Goal: Transaction & Acquisition: Purchase product/service

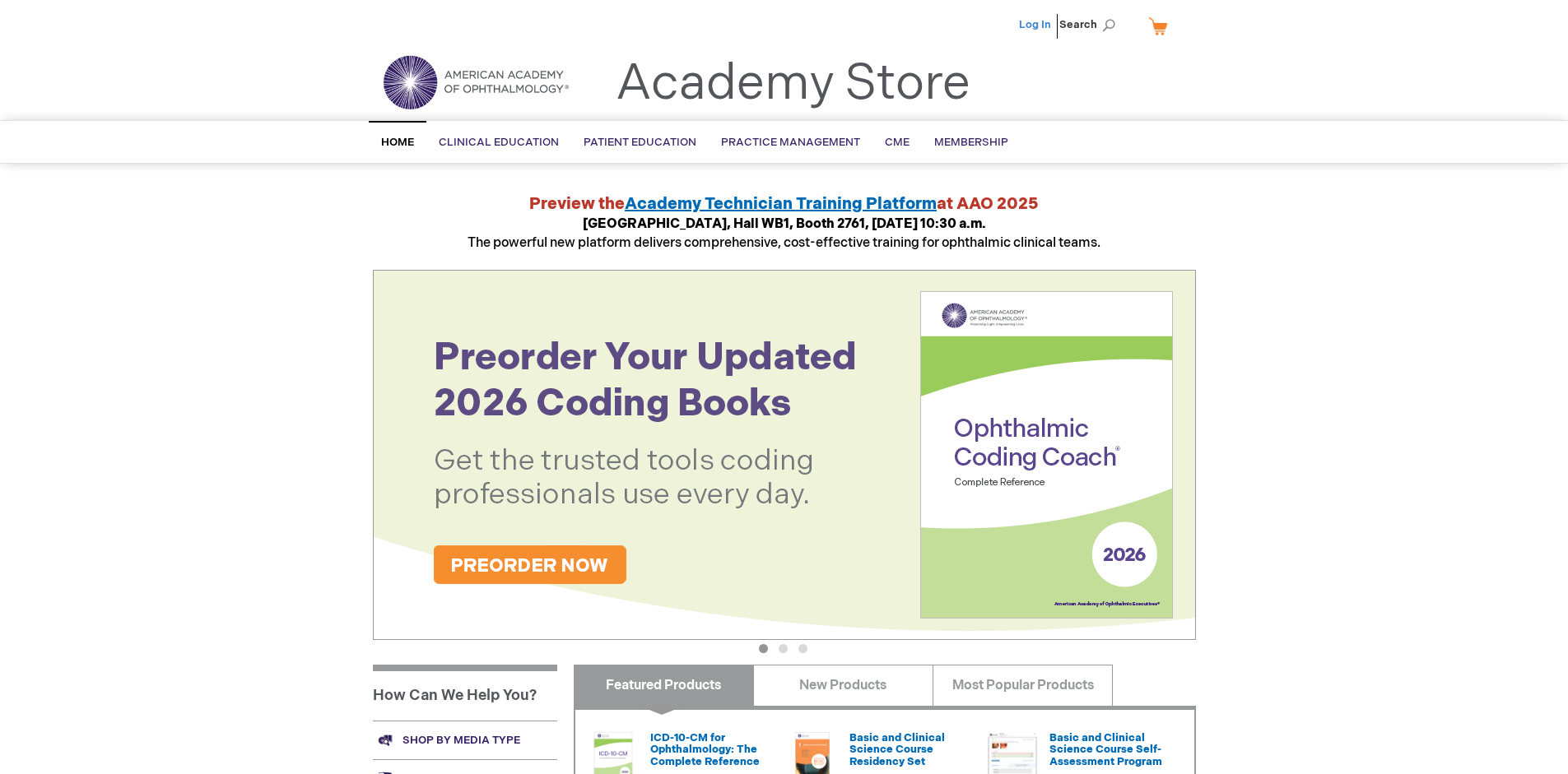
click at [1036, 25] on link "Log In" at bounding box center [1034, 24] width 32 height 13
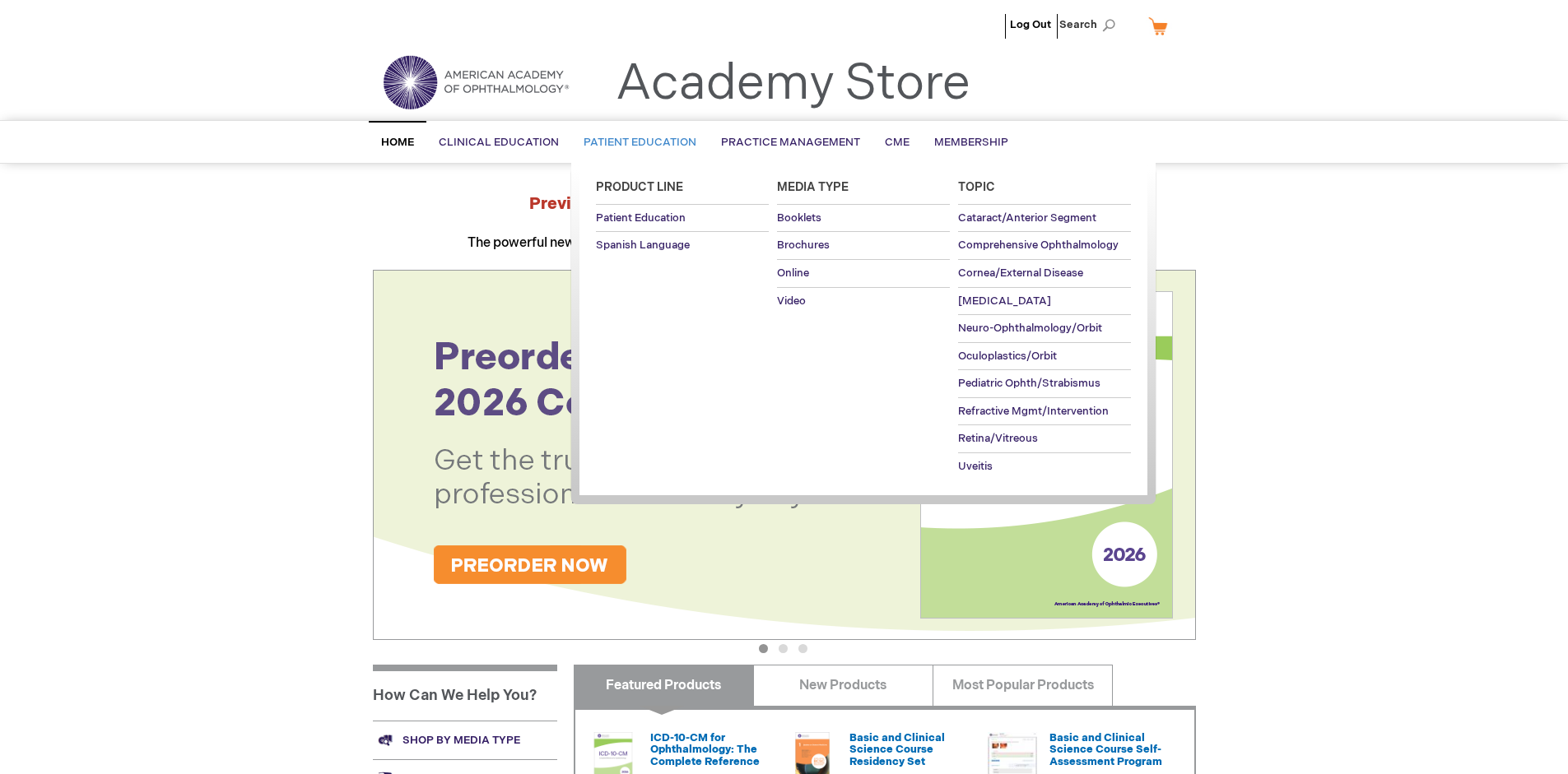
click at [636, 142] on span "Patient Education" at bounding box center [640, 142] width 113 height 13
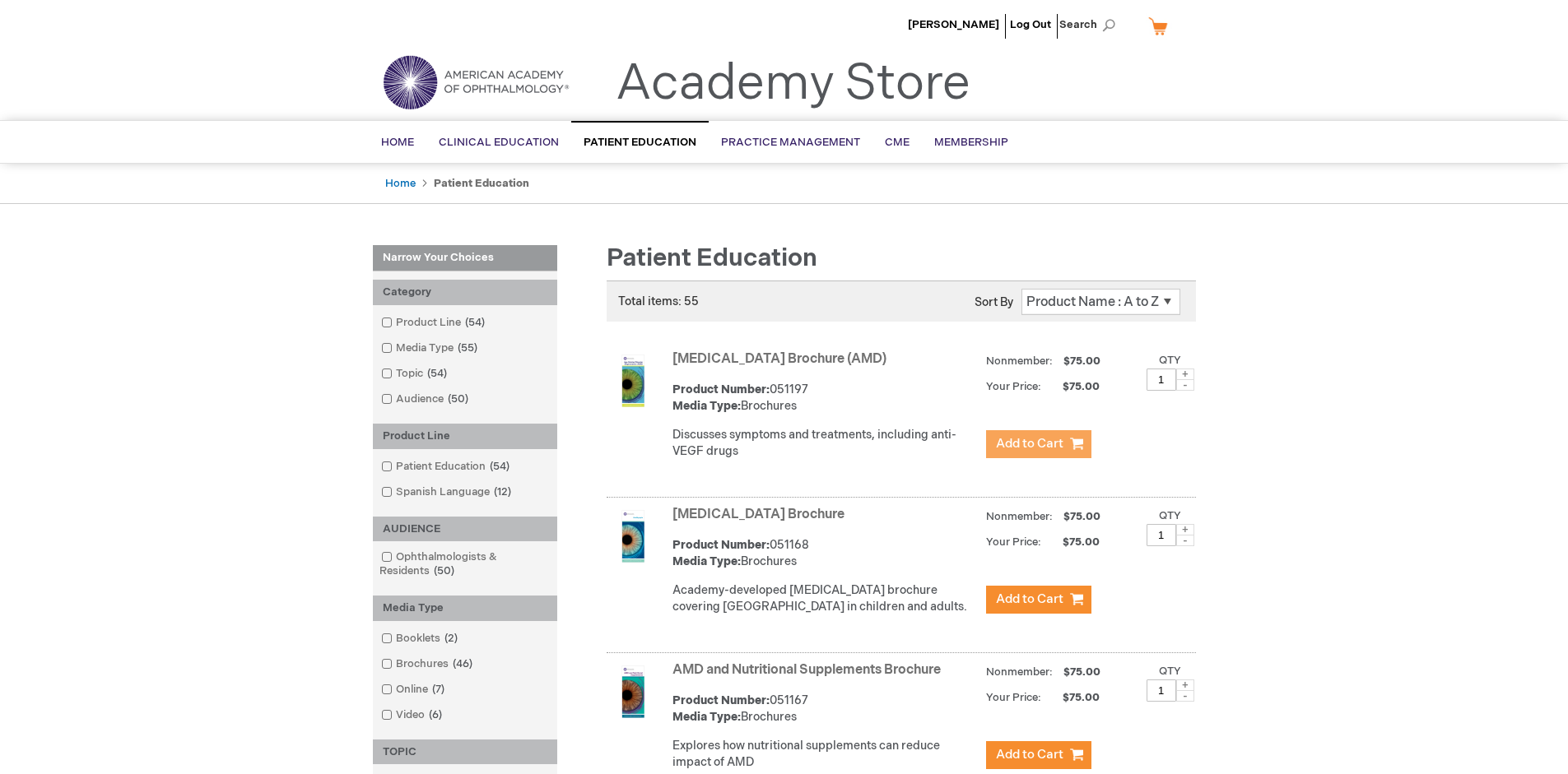
click at [1038, 444] on span "Add to Cart" at bounding box center [1030, 444] width 68 height 16
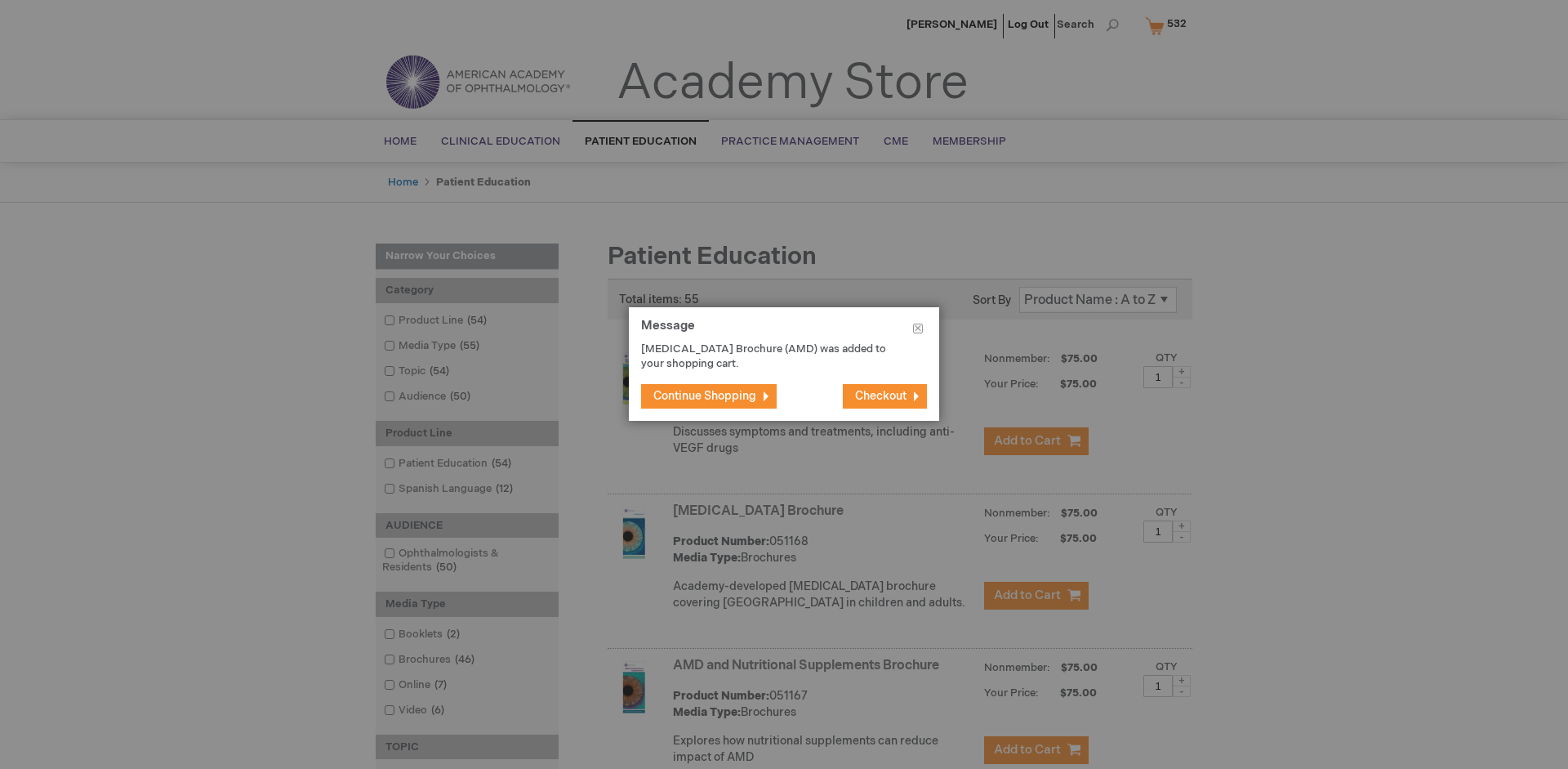
click at [705, 396] on span "Continue Shopping" at bounding box center [705, 396] width 103 height 14
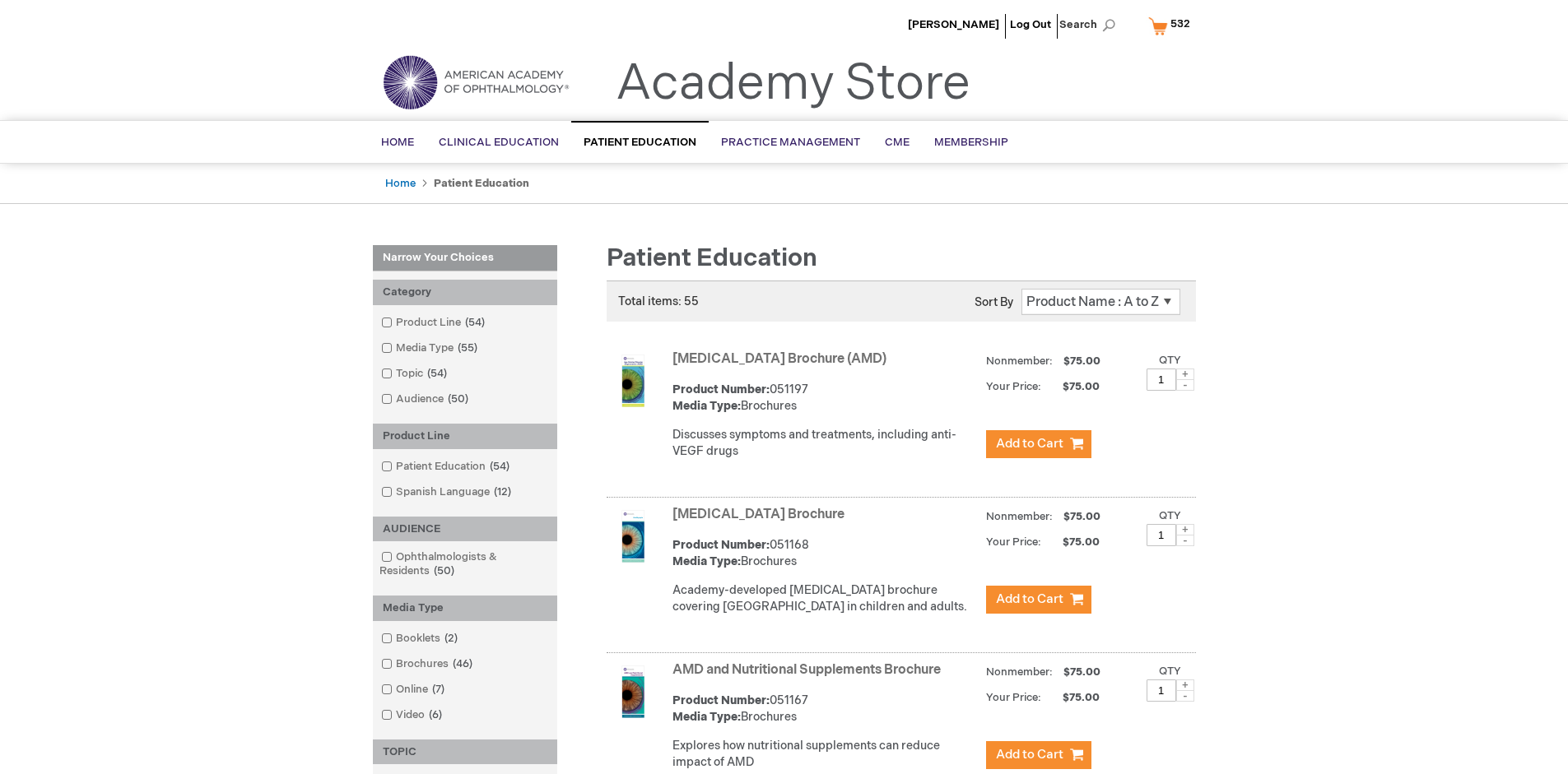
click at [810, 678] on link "AMD and Nutritional Supplements Brochure" at bounding box center [807, 670] width 269 height 16
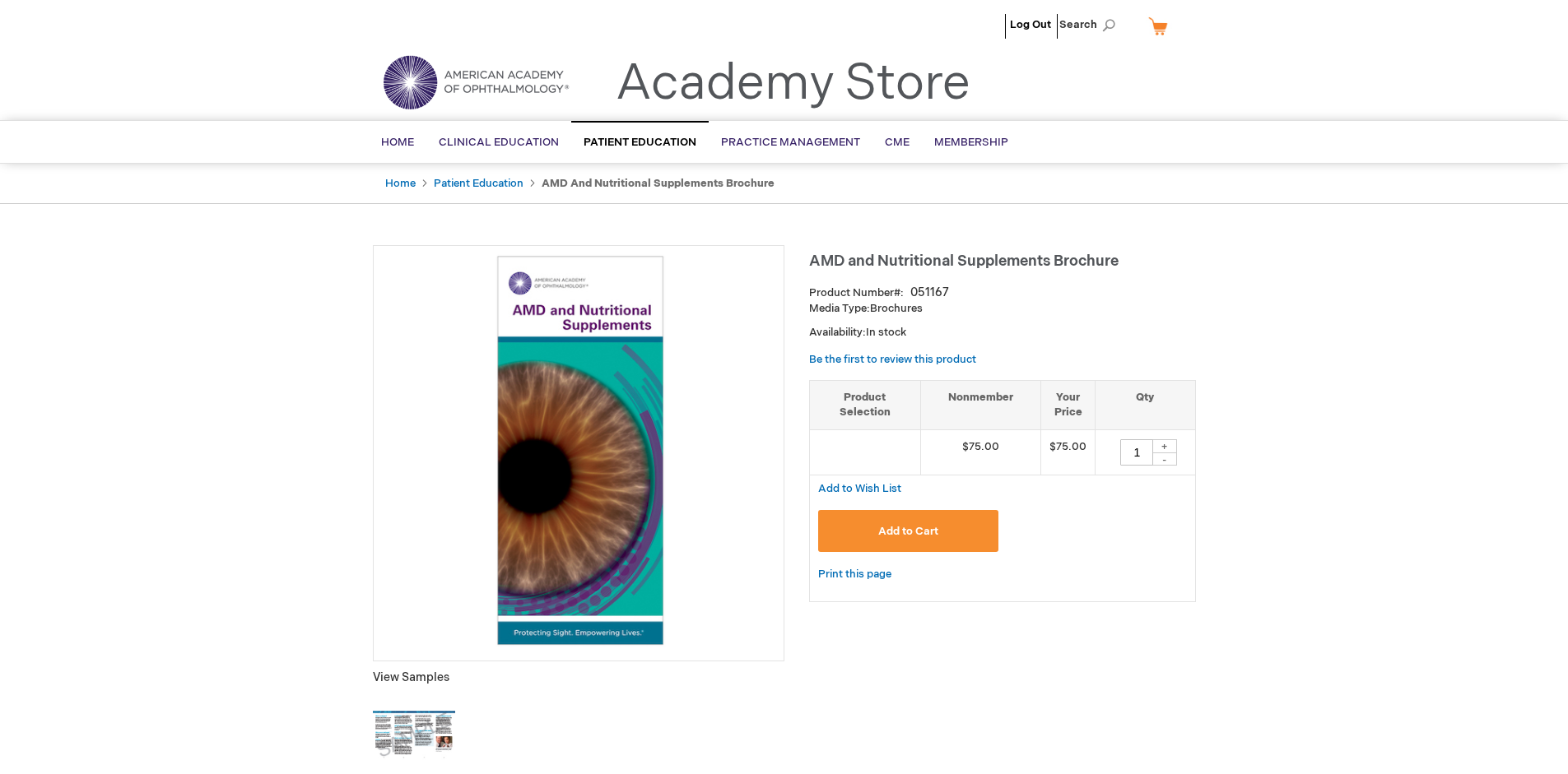
type input "1"
click at [908, 531] on span "Add to Cart" at bounding box center [908, 531] width 60 height 13
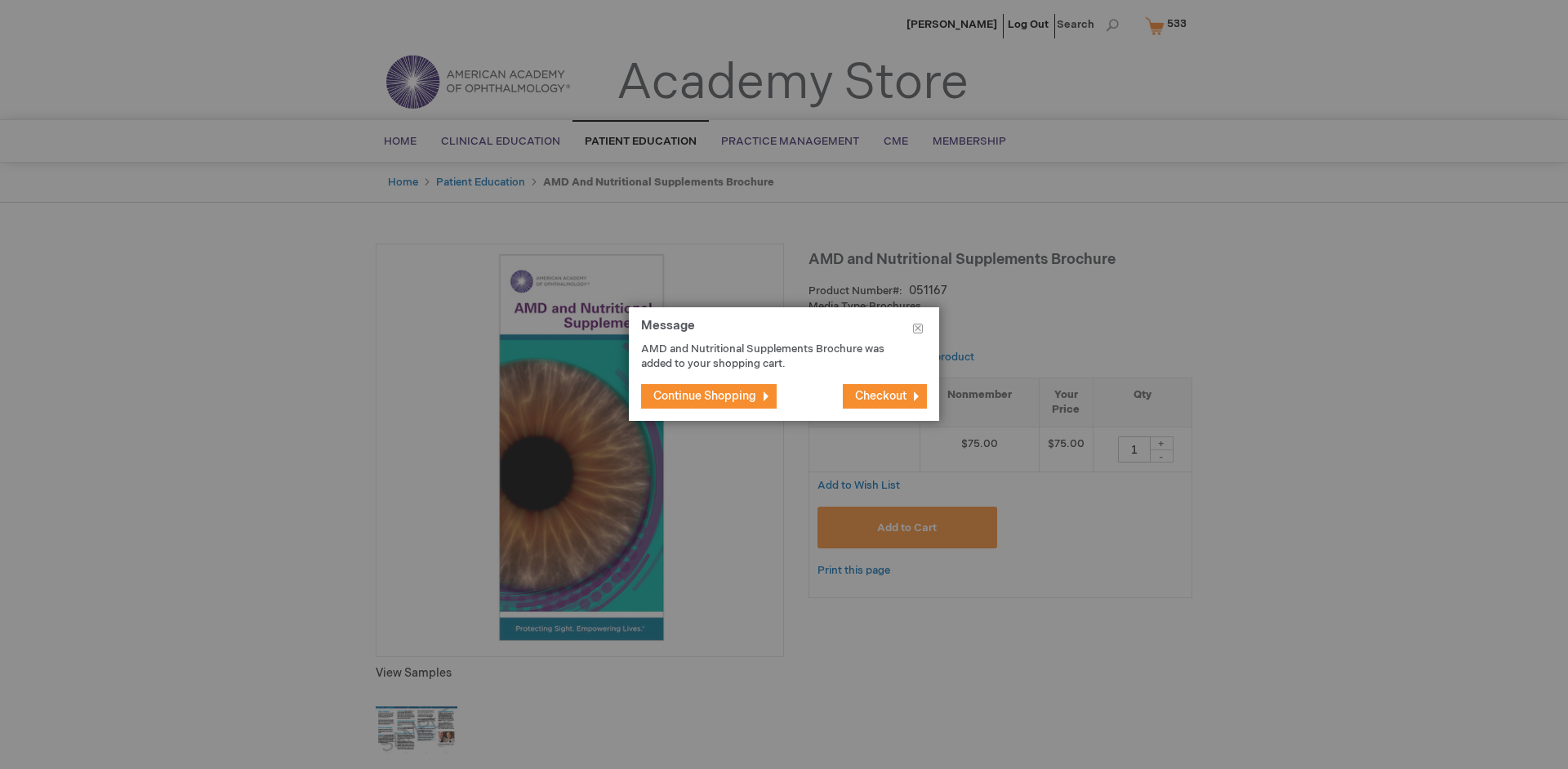
click at [705, 396] on span "Continue Shopping" at bounding box center [705, 396] width 103 height 14
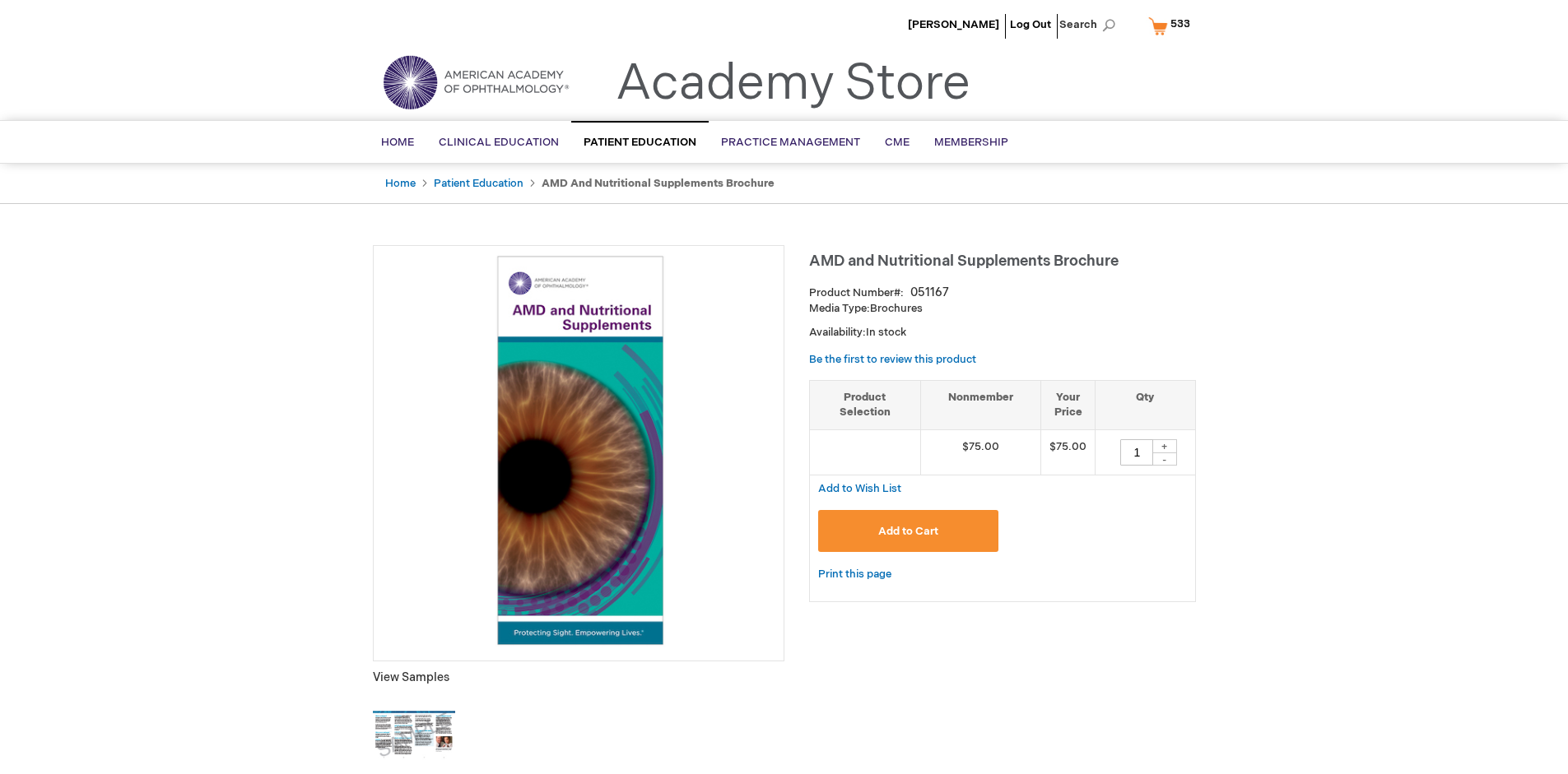
click at [1172, 25] on span "533" at bounding box center [1180, 23] width 20 height 13
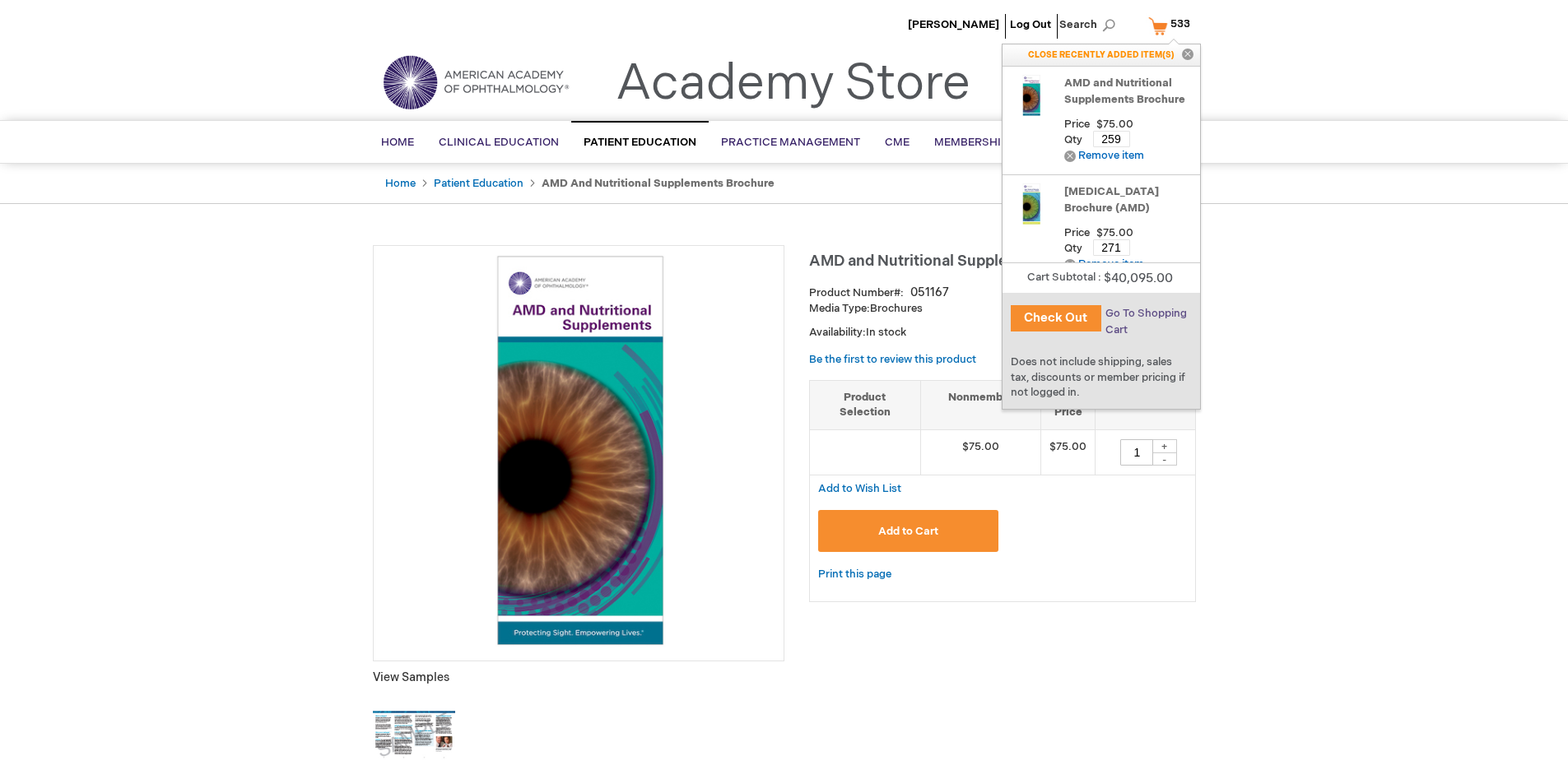
click at [1145, 313] on span "Go To Shopping Cart" at bounding box center [1146, 321] width 81 height 29
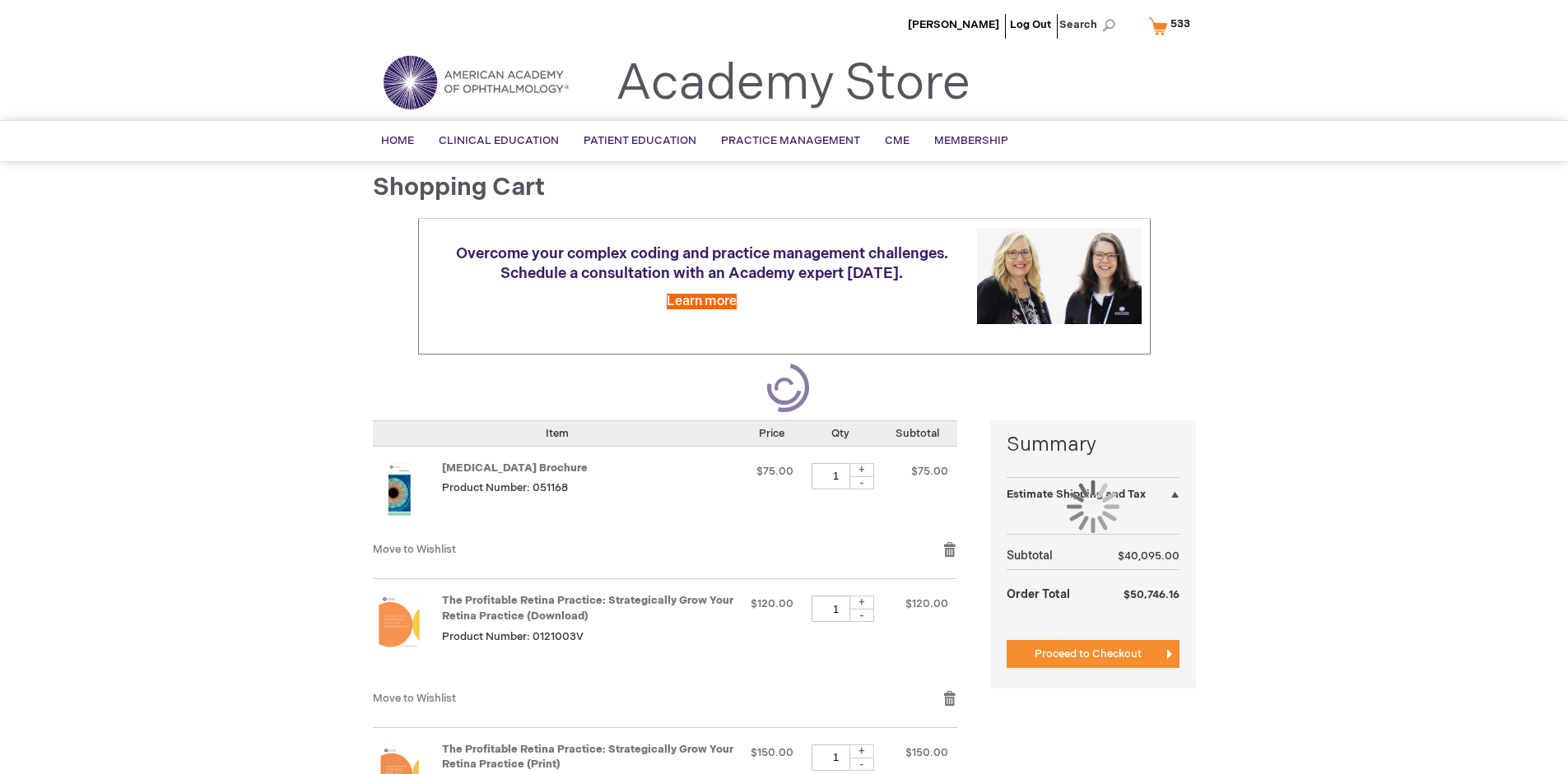
select select "US"
select select "41"
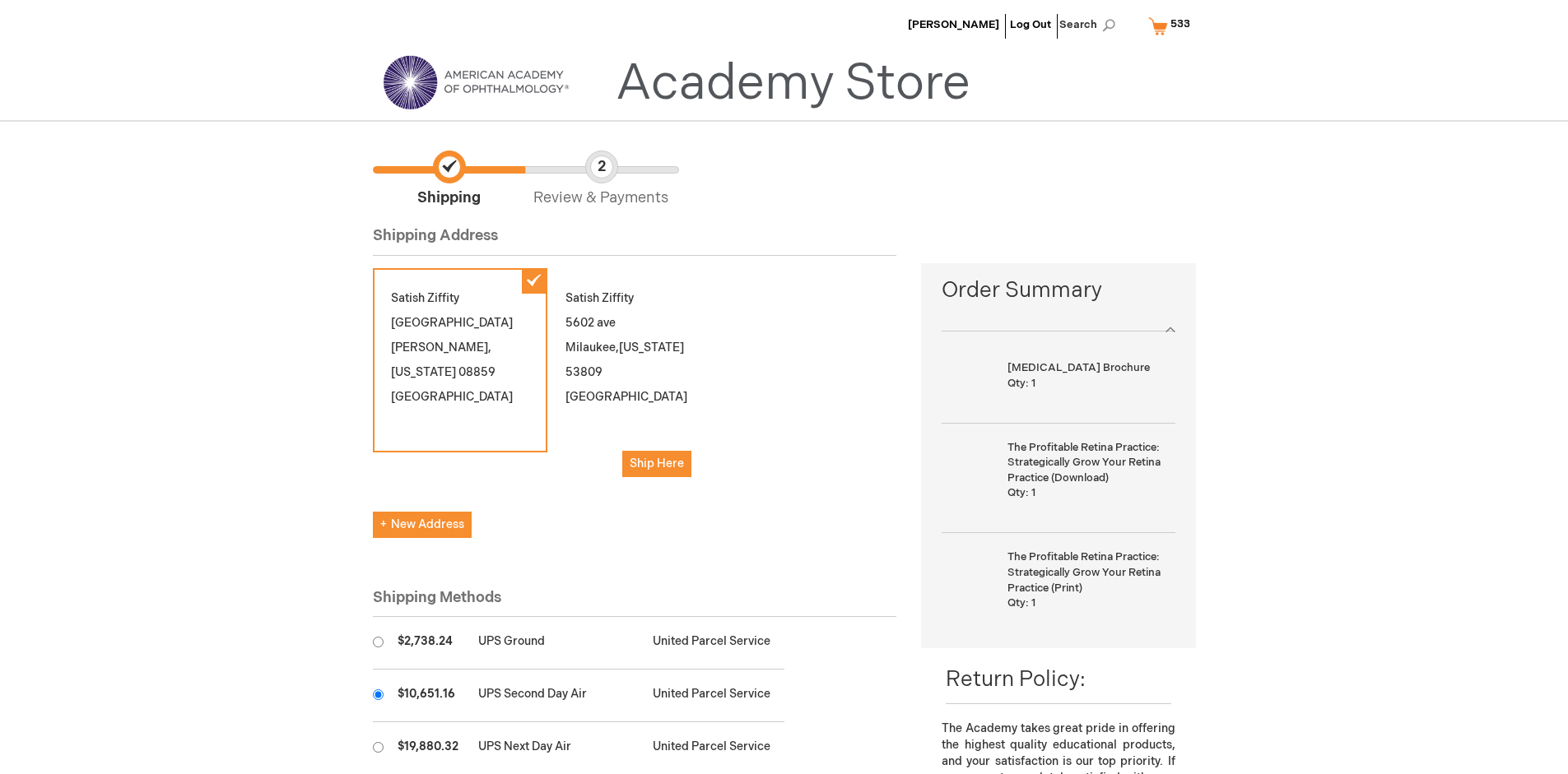
click at [378, 694] on input "radio" at bounding box center [378, 694] width 10 height 10
